Goal: Information Seeking & Learning: Learn about a topic

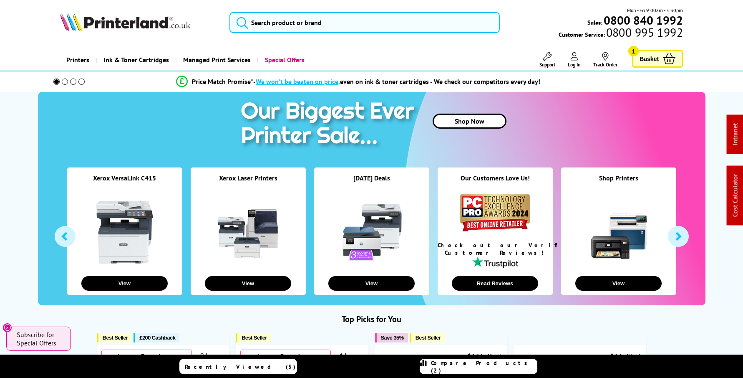
click at [87, 59] on link "Printers" at bounding box center [77, 59] width 35 height 21
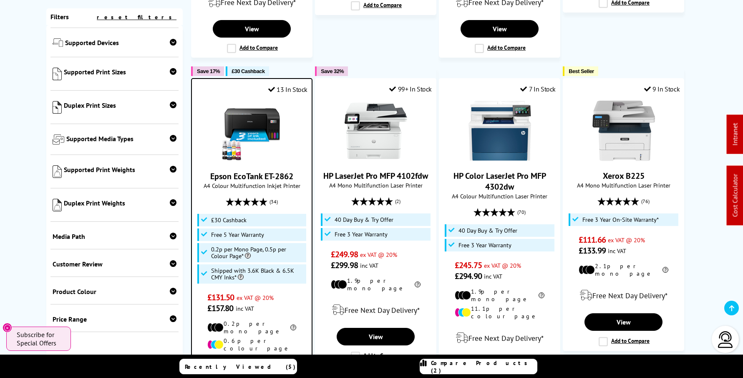
scroll to position [331, 0]
click at [170, 138] on icon at bounding box center [173, 138] width 7 height 7
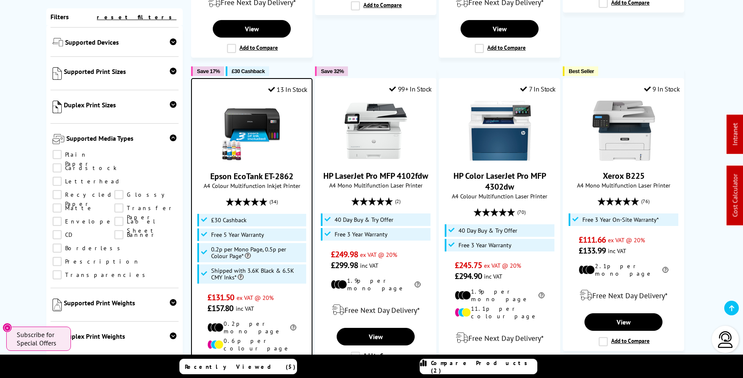
click at [170, 138] on icon at bounding box center [173, 137] width 7 height 7
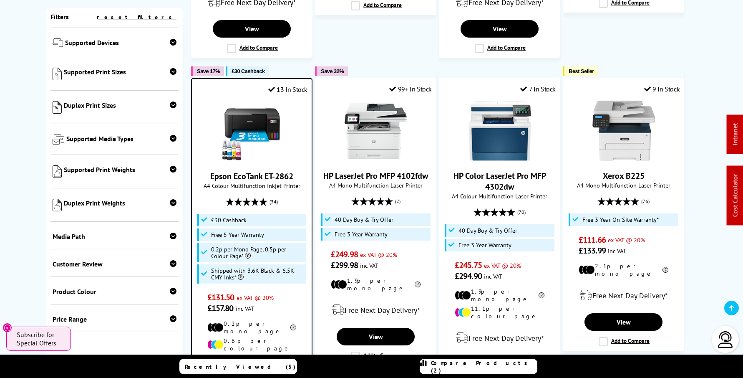
click at [173, 204] on icon at bounding box center [173, 202] width 7 height 7
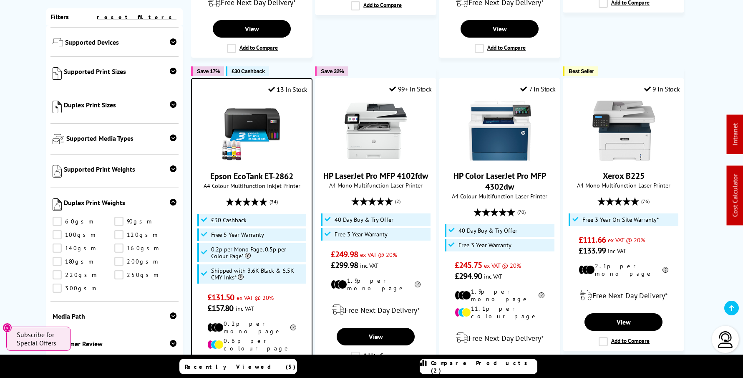
click at [173, 203] on icon at bounding box center [173, 202] width 7 height 7
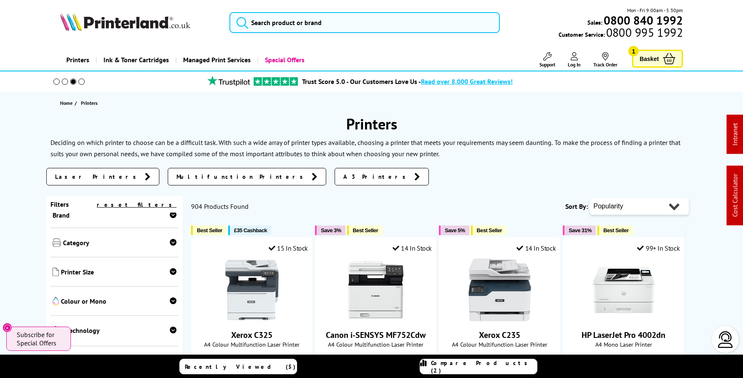
scroll to position [0, 0]
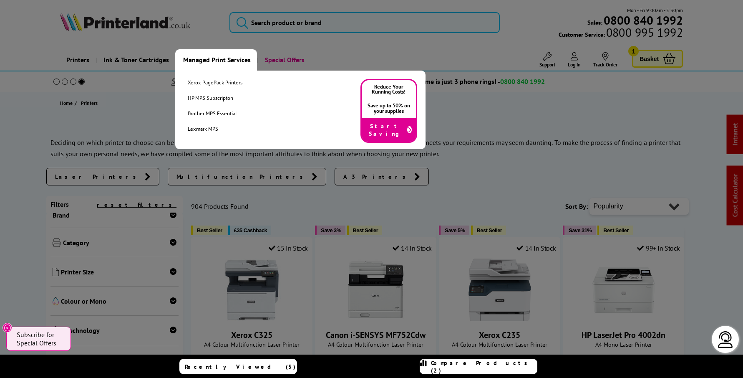
click at [228, 61] on link "Managed Print Services" at bounding box center [216, 59] width 82 height 21
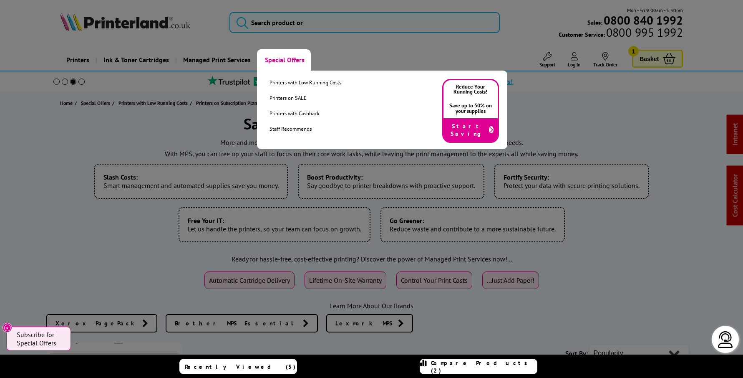
click at [281, 60] on link "Special Offers" at bounding box center [284, 59] width 54 height 21
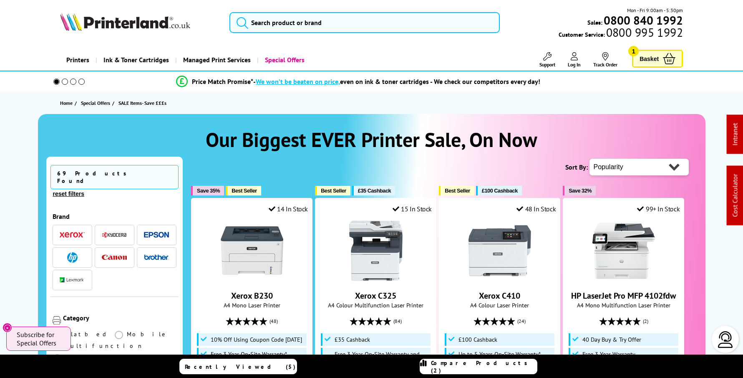
click at [73, 60] on link "Printers" at bounding box center [77, 59] width 35 height 21
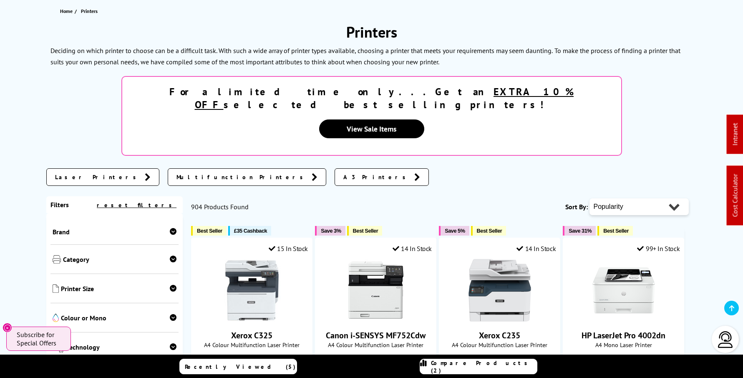
scroll to position [94, 0]
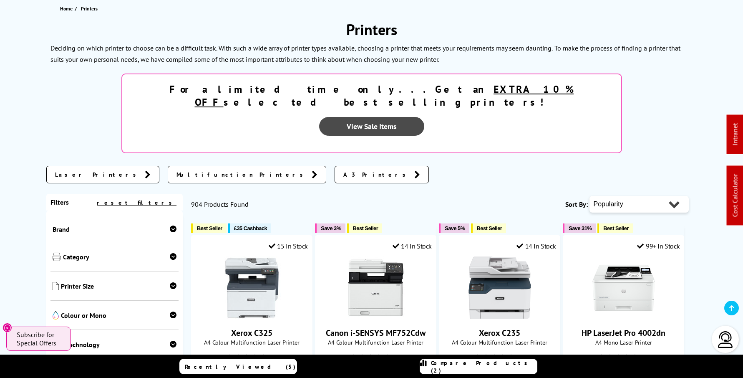
click at [424, 117] on link "View Sale Items" at bounding box center [371, 126] width 105 height 19
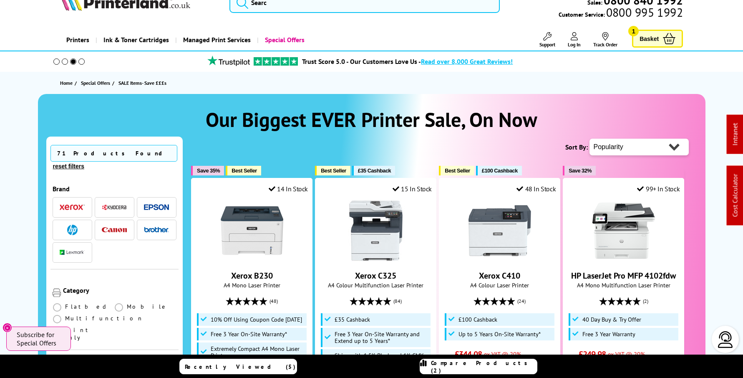
scroll to position [21, 0]
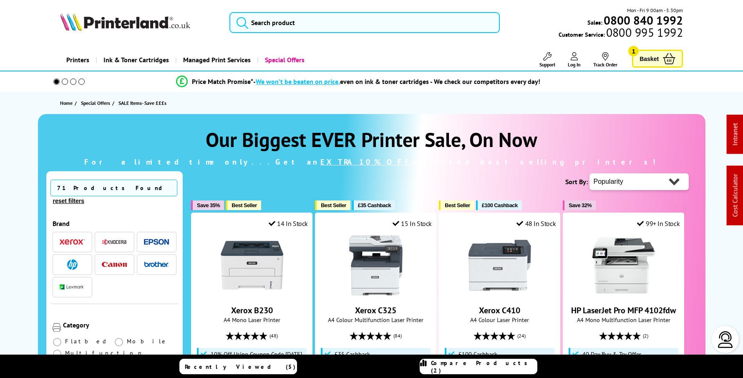
scroll to position [21, 0]
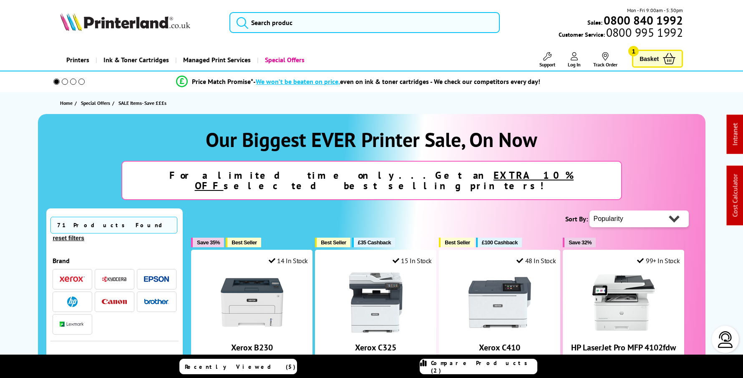
scroll to position [21, 0]
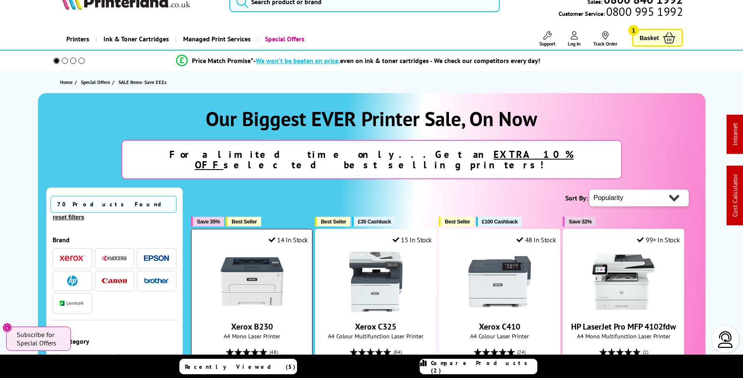
click at [264, 265] on img at bounding box center [252, 281] width 63 height 63
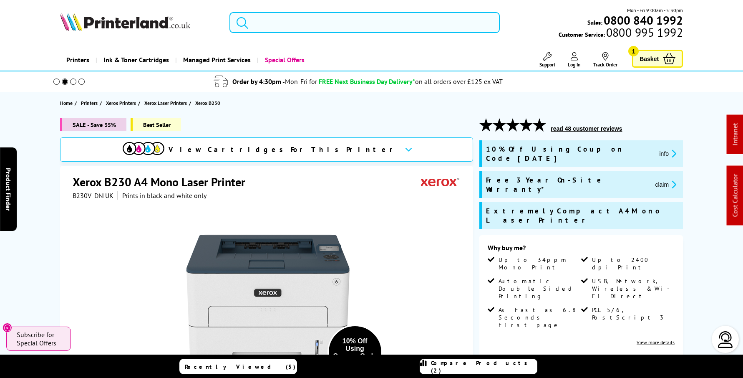
click at [91, 25] on img at bounding box center [125, 22] width 130 height 18
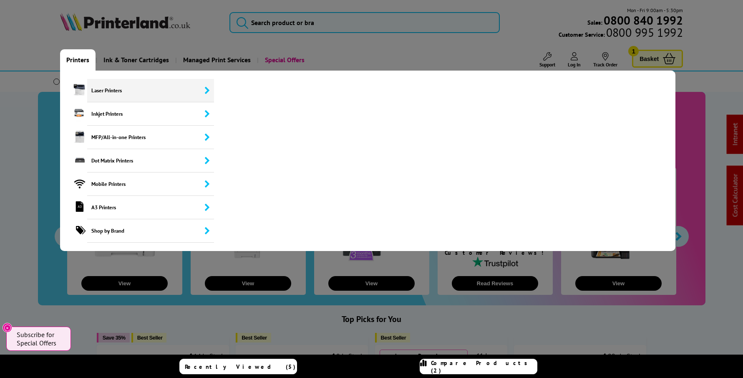
click at [103, 86] on span "Laser Printers" at bounding box center [150, 90] width 127 height 23
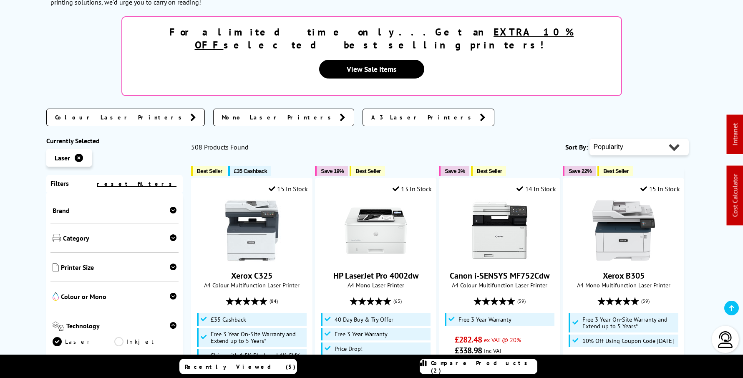
scroll to position [225, 0]
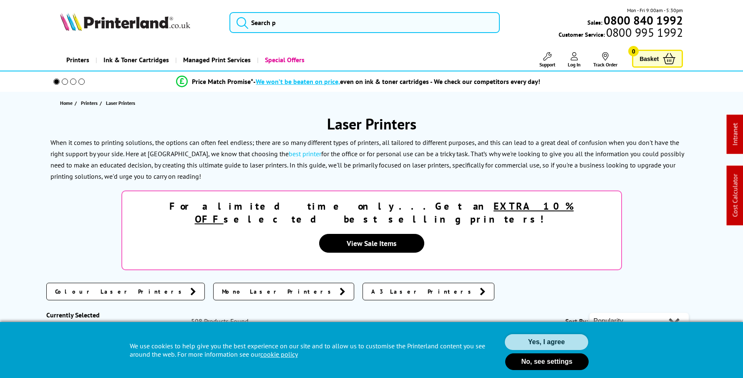
click at [540, 341] on button "Yes, I agree" at bounding box center [546, 342] width 83 height 16
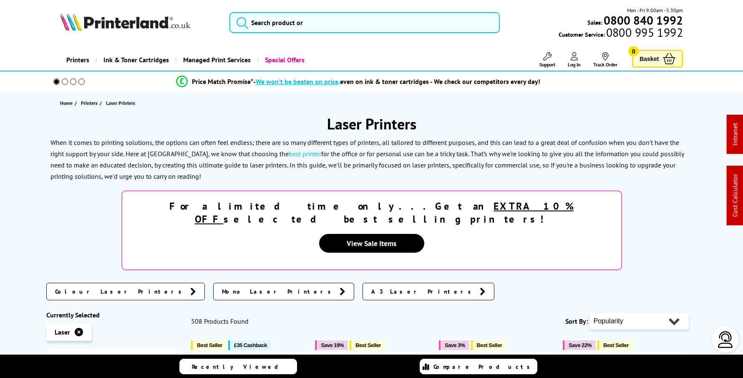
scroll to position [225, 0]
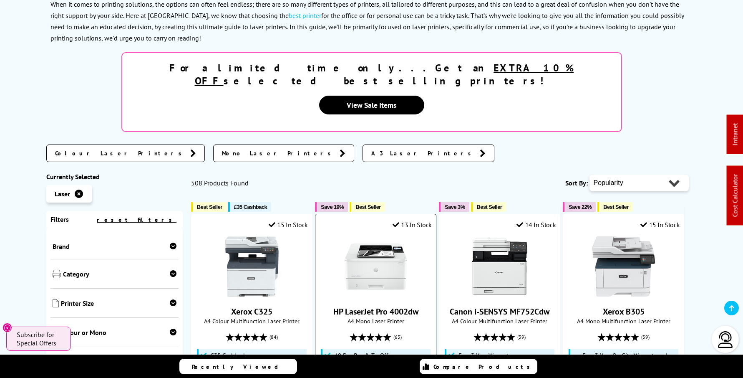
scroll to position [172, 0]
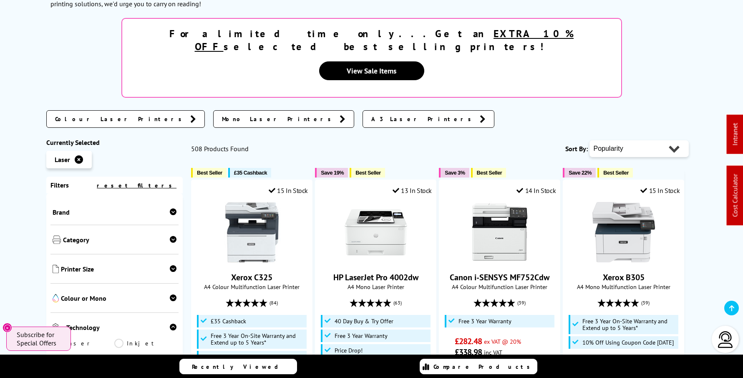
click at [110, 110] on link "Colour Laser Printers" at bounding box center [125, 119] width 159 height 18
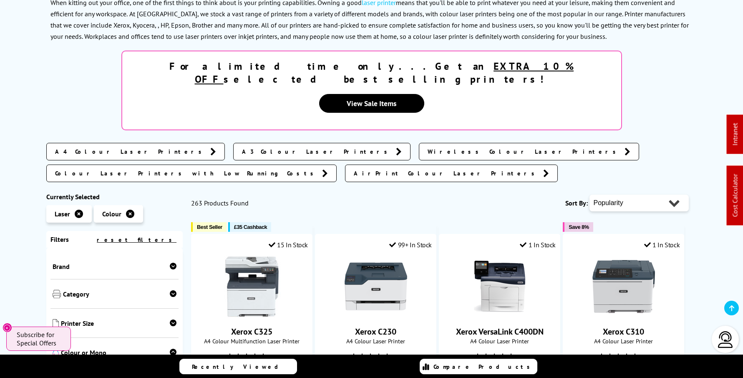
scroll to position [140, 0]
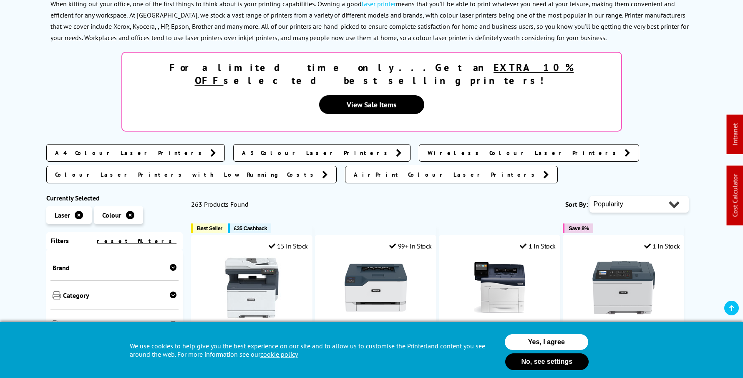
scroll to position [229, 0]
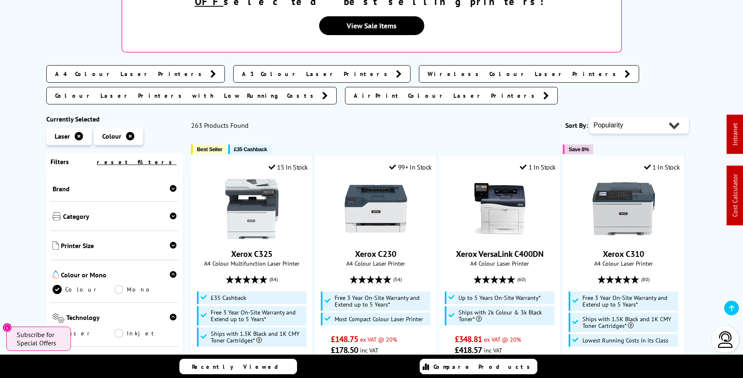
scroll to position [218, 0]
